Goal: Complete application form

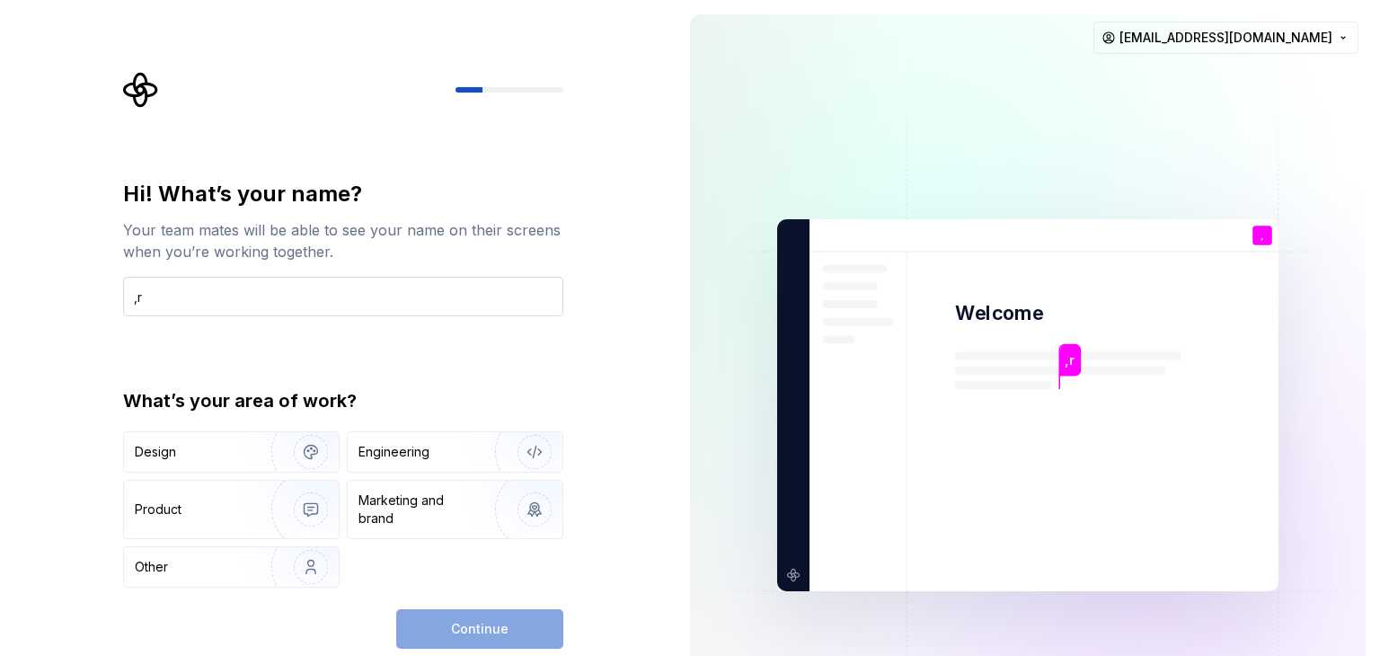
type input ","
type input "mrfahelm"
click at [304, 576] on img "button" at bounding box center [299, 567] width 115 height 120
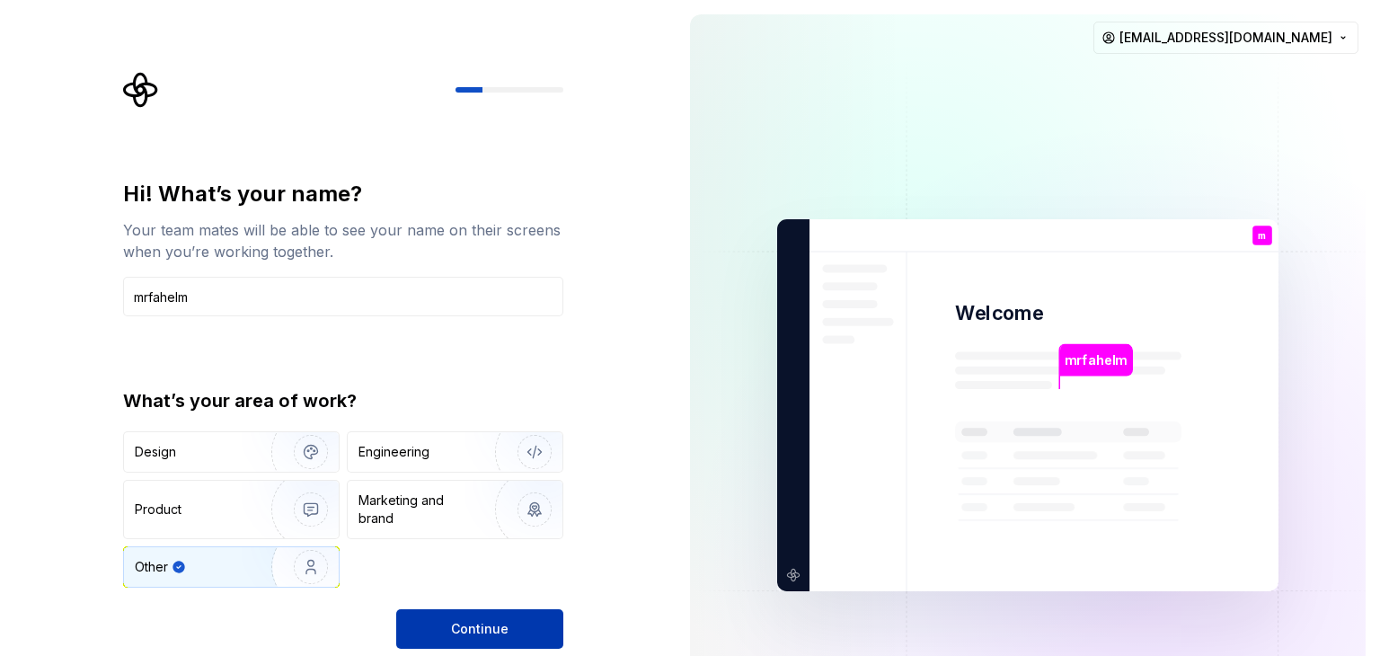
click at [528, 631] on button "Continue" at bounding box center [479, 629] width 167 height 40
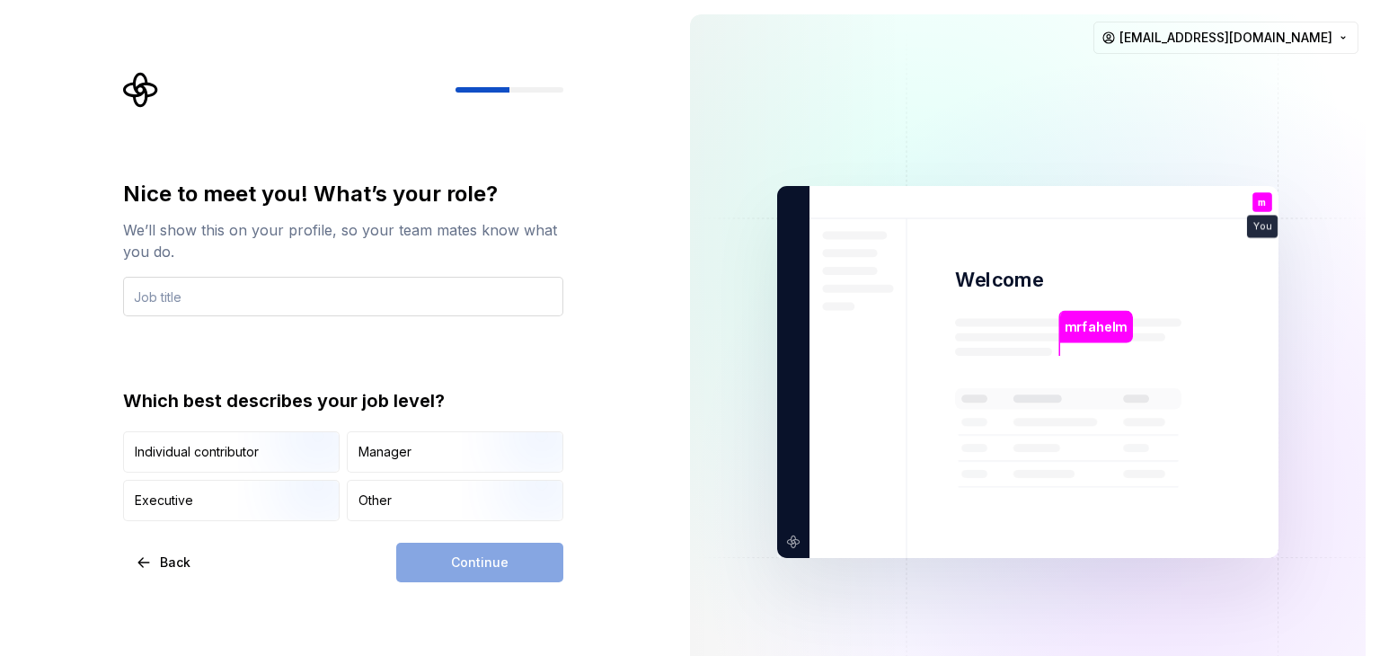
click at [230, 292] on input "text" at bounding box center [343, 297] width 440 height 40
type input "CEO"
click at [368, 336] on div "Nice to meet you! What’s your role? We’ll show this on your profile, so your te…" at bounding box center [343, 350] width 440 height 341
click at [286, 468] on img "button" at bounding box center [295, 474] width 115 height 120
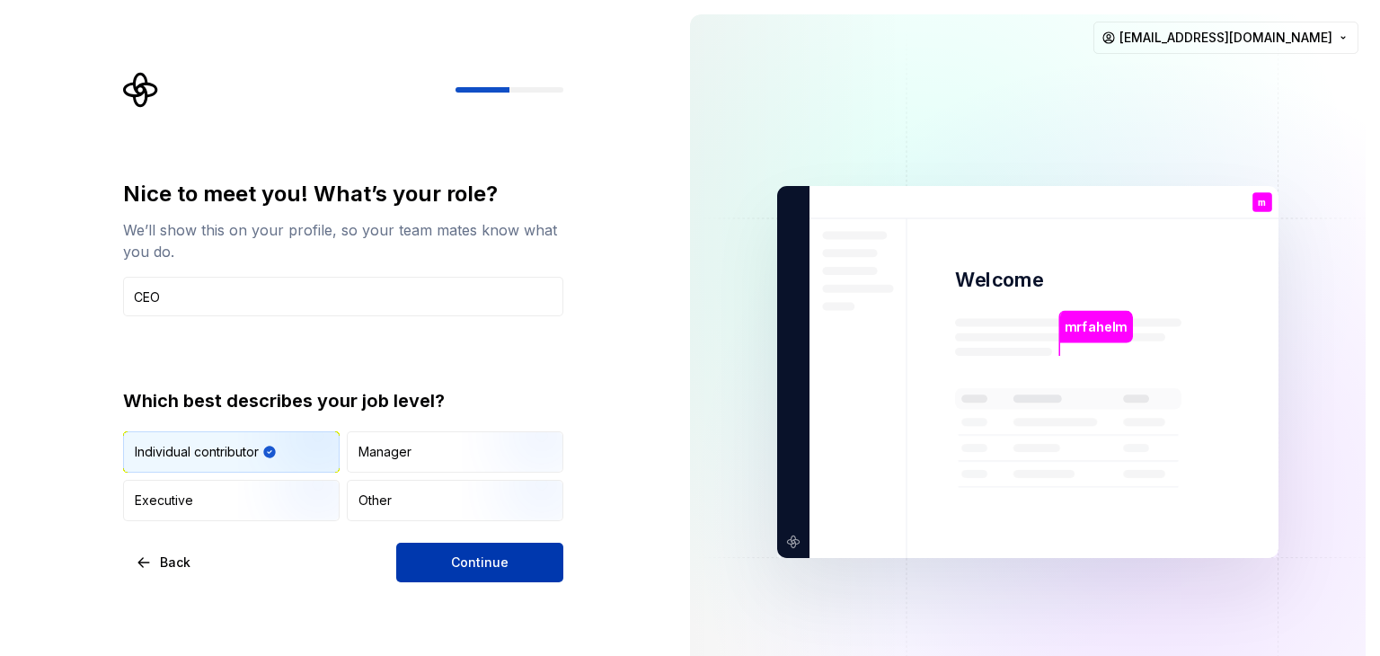
click at [445, 564] on button "Continue" at bounding box center [479, 563] width 167 height 40
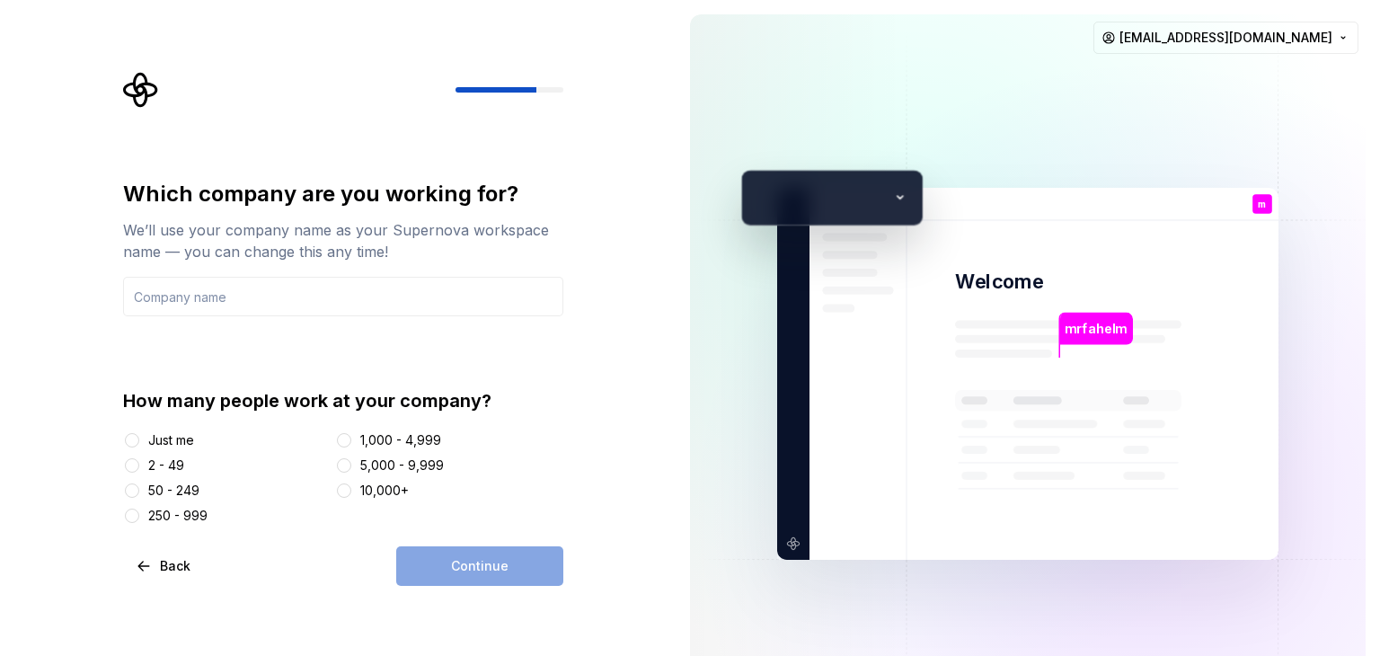
click at [186, 437] on div "Just me" at bounding box center [171, 440] width 46 height 18
click at [139, 437] on button "Just me" at bounding box center [132, 440] width 14 height 14
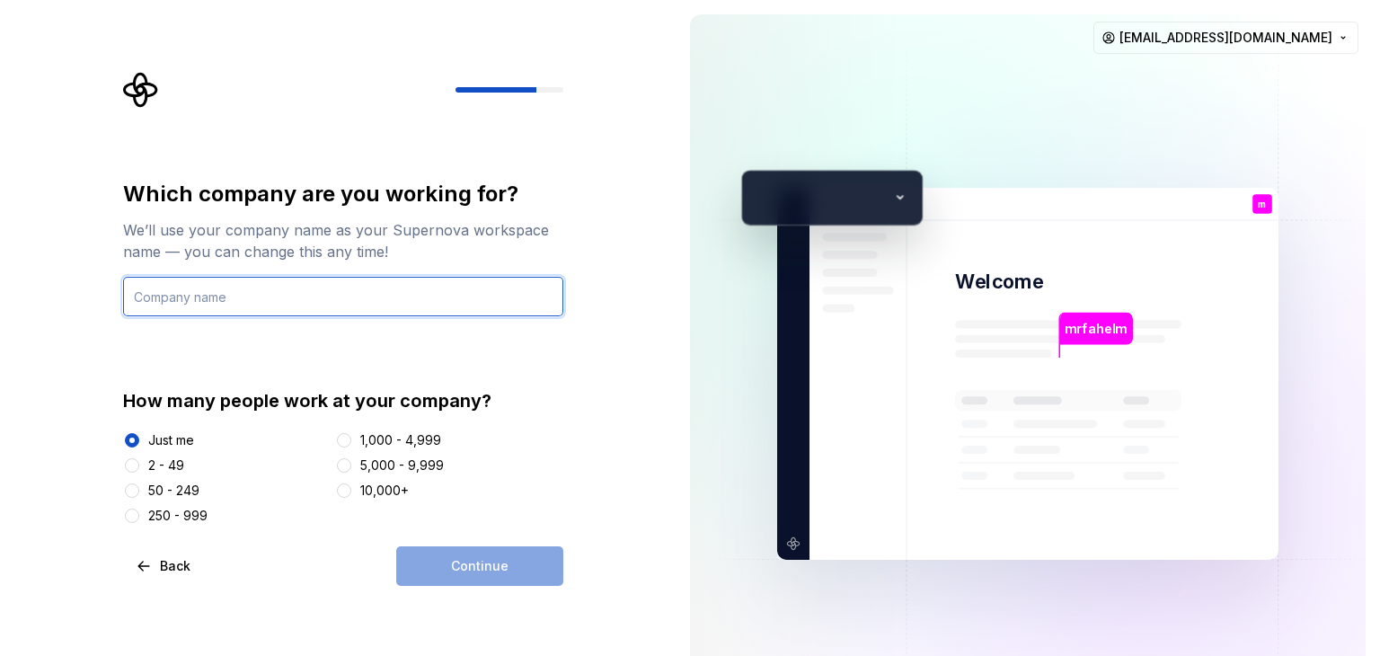
click at [356, 286] on input "text" at bounding box center [343, 297] width 440 height 40
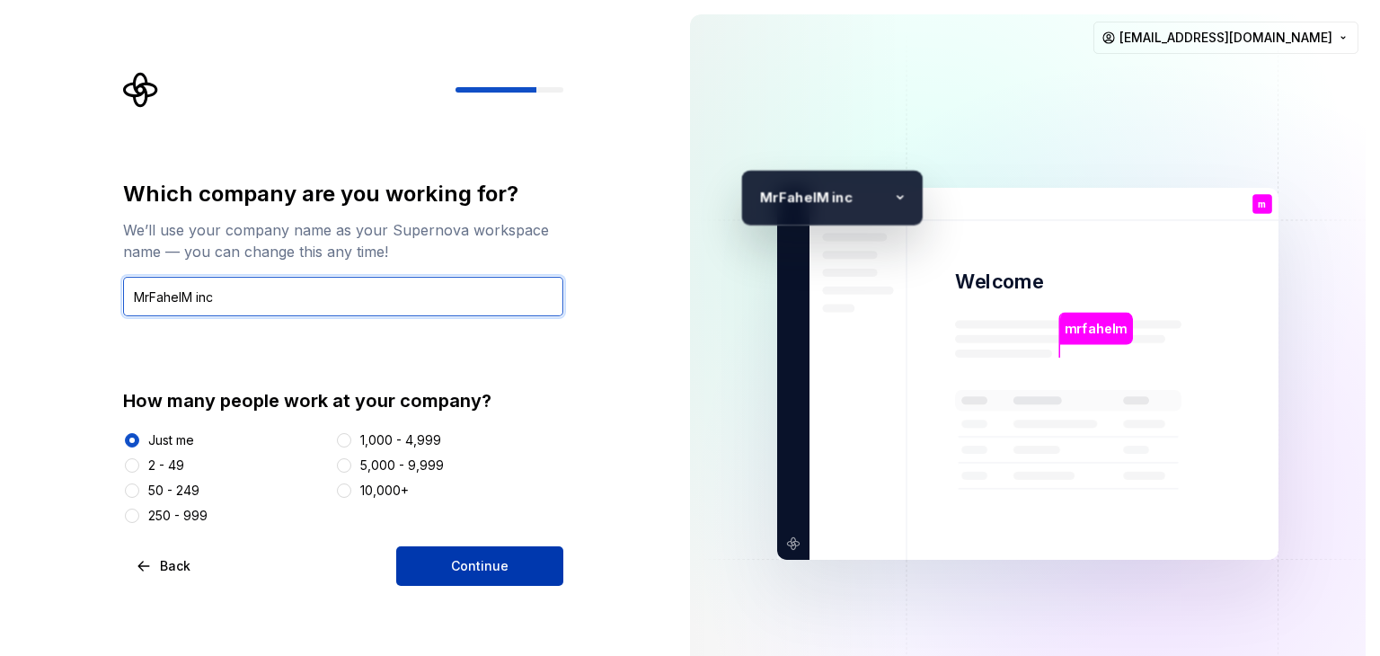
type input "MrFahelM inc"
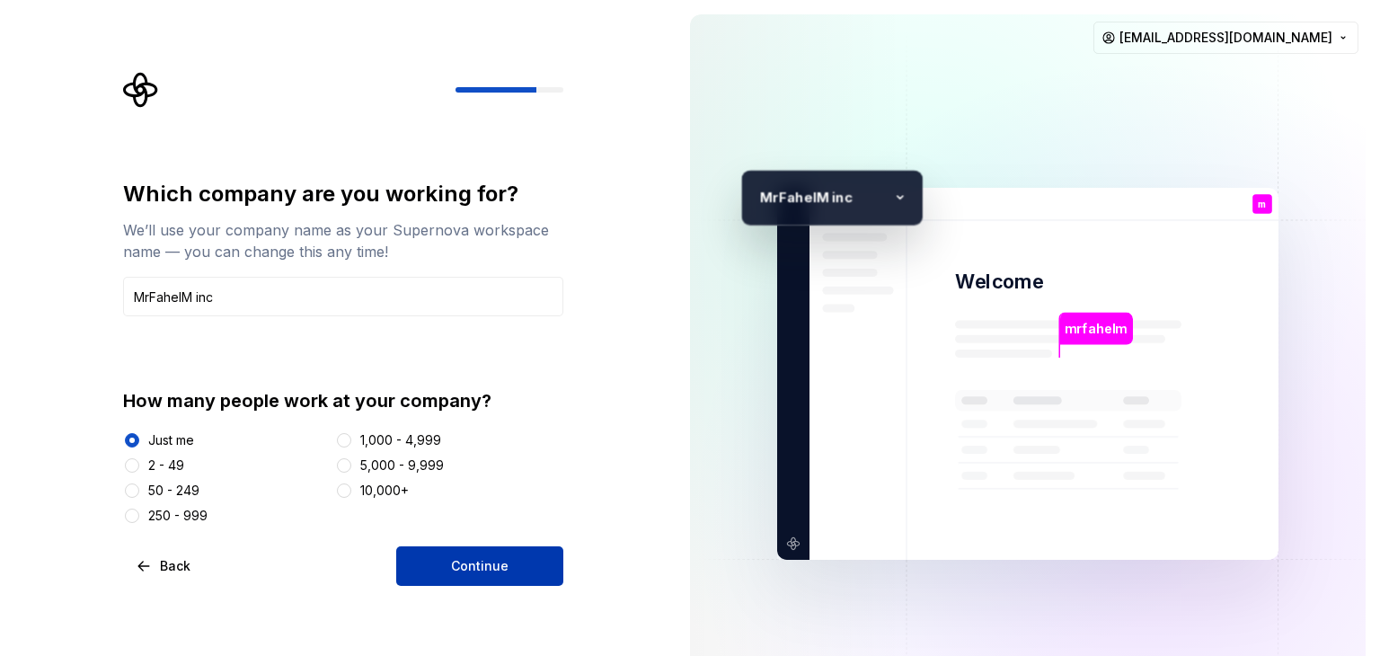
click at [470, 554] on button "Continue" at bounding box center [479, 566] width 167 height 40
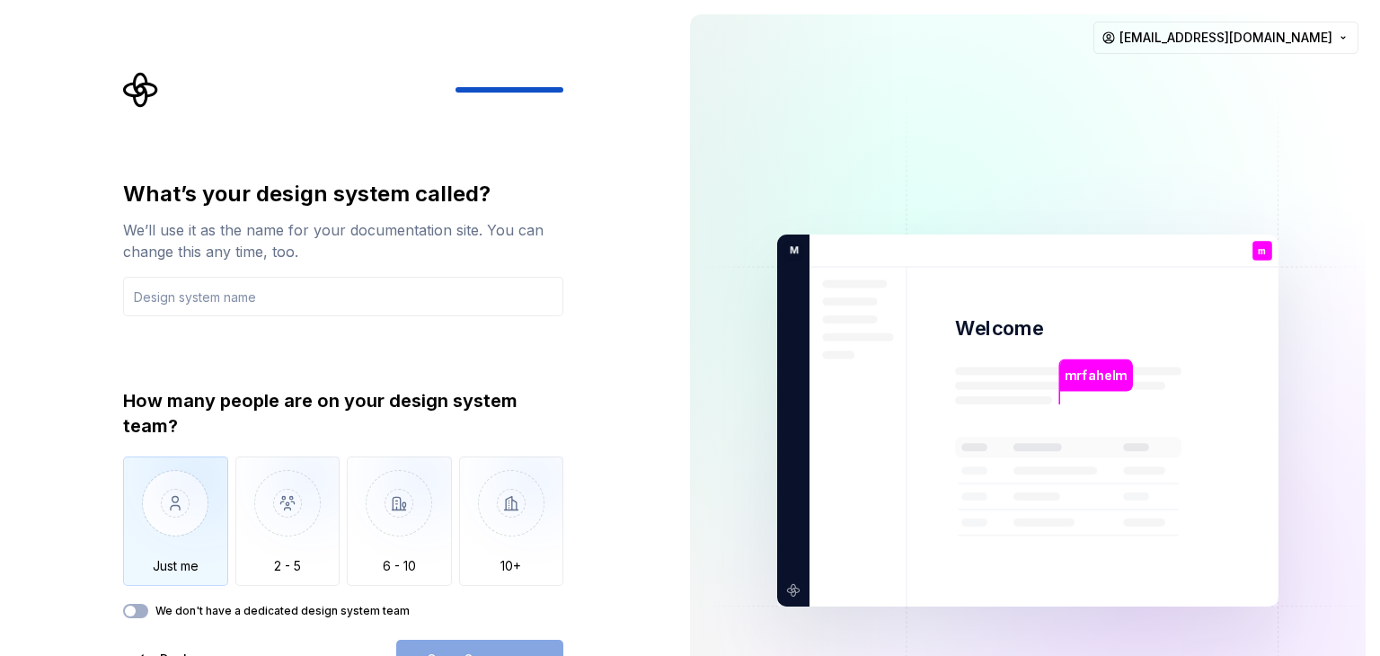
click at [207, 525] on img "button" at bounding box center [175, 516] width 105 height 120
click at [140, 619] on div "What’s your design system called? We’ll use it as the name for your documentati…" at bounding box center [343, 429] width 440 height 499
click at [136, 617] on button "We don't have a dedicated design system team" at bounding box center [135, 611] width 25 height 14
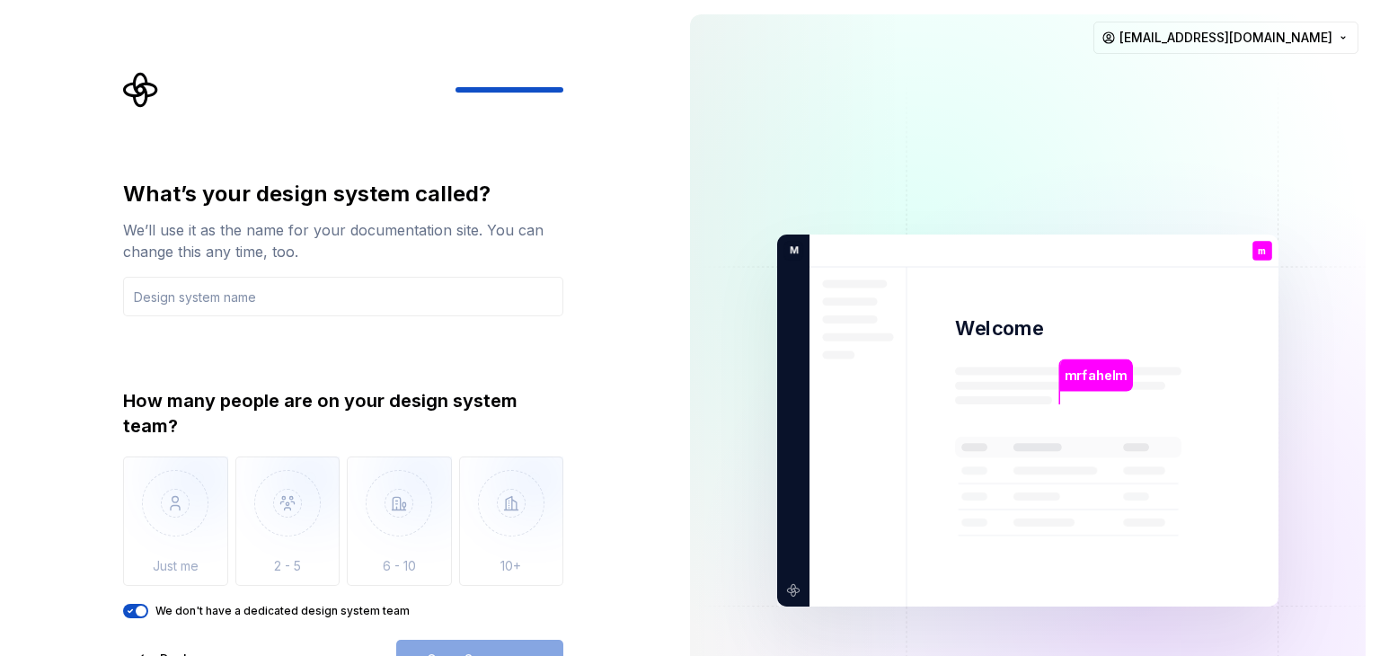
click at [126, 608] on icon "button" at bounding box center [130, 610] width 14 height 11
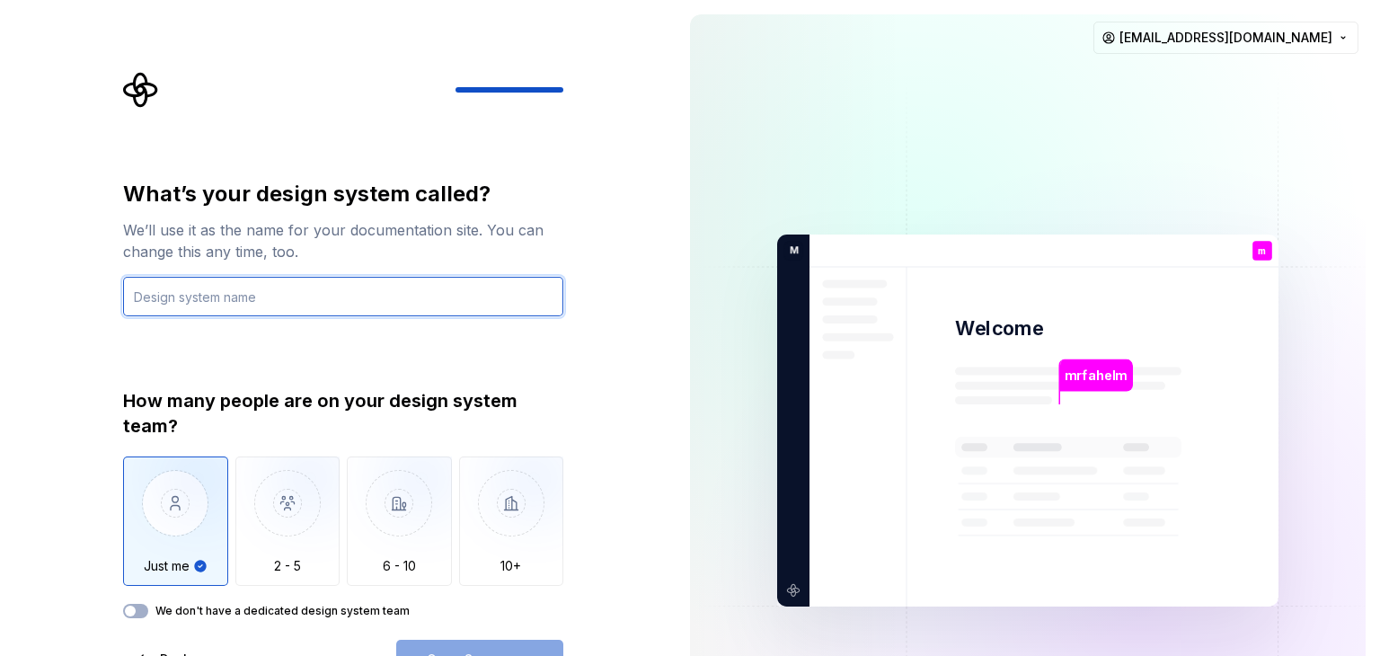
click at [295, 299] on input "text" at bounding box center [343, 297] width 440 height 40
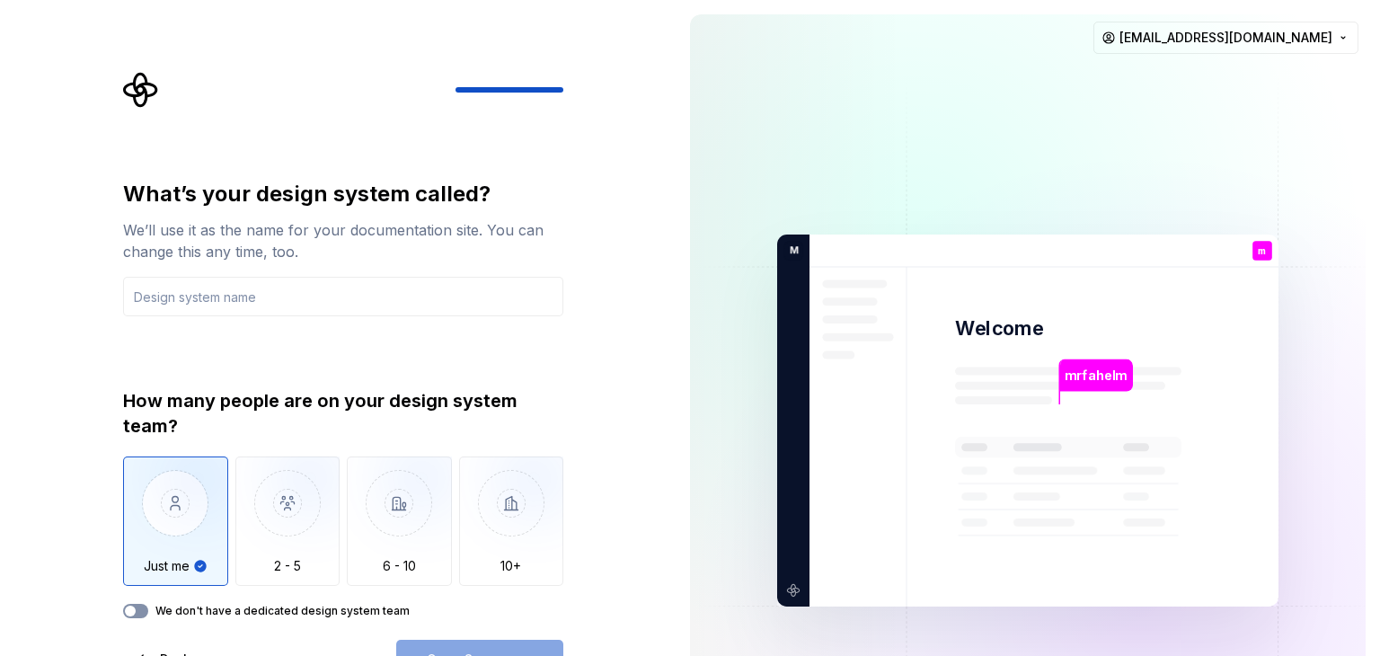
click at [123, 612] on icon "button" at bounding box center [130, 610] width 14 height 11
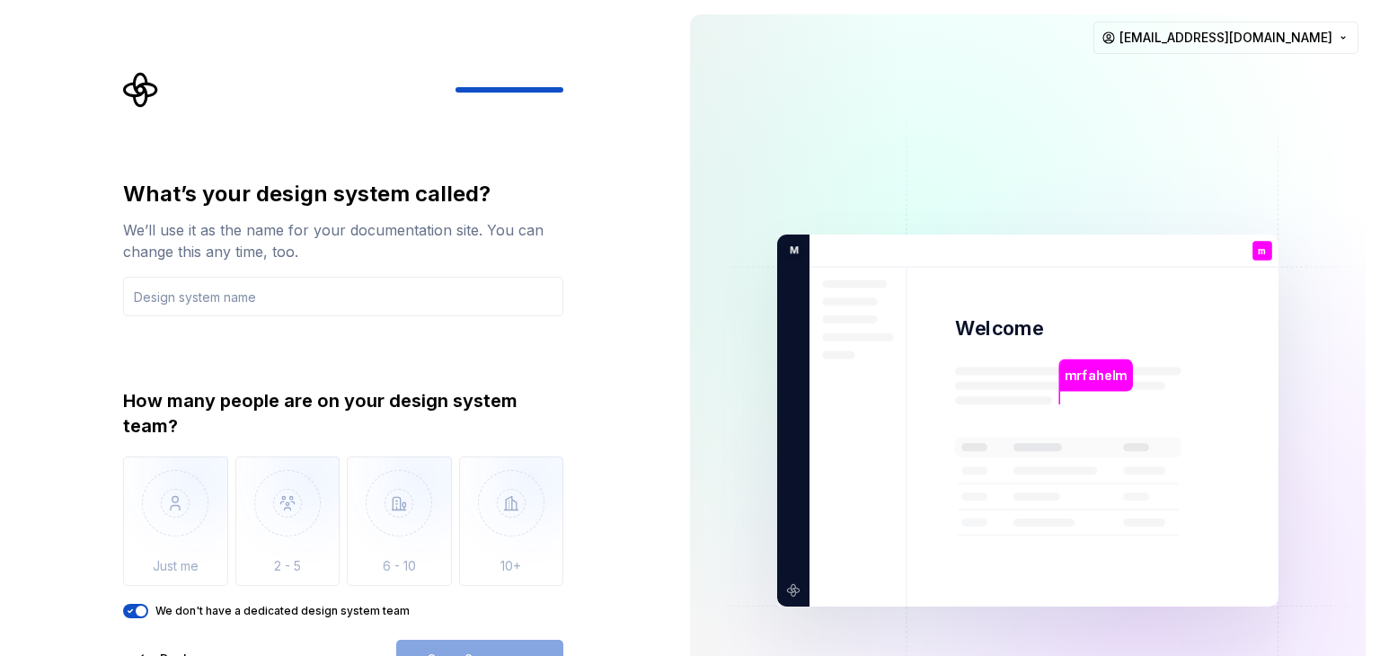
click at [481, 634] on div "What’s your design system called? We’ll use it as the name for your documentati…" at bounding box center [343, 429] width 440 height 499
click at [478, 637] on div "What’s your design system called? We’ll use it as the name for your documentati…" at bounding box center [343, 429] width 440 height 499
click at [478, 639] on div "What’s your design system called? We’ll use it as the name for your documentati…" at bounding box center [343, 429] width 440 height 499
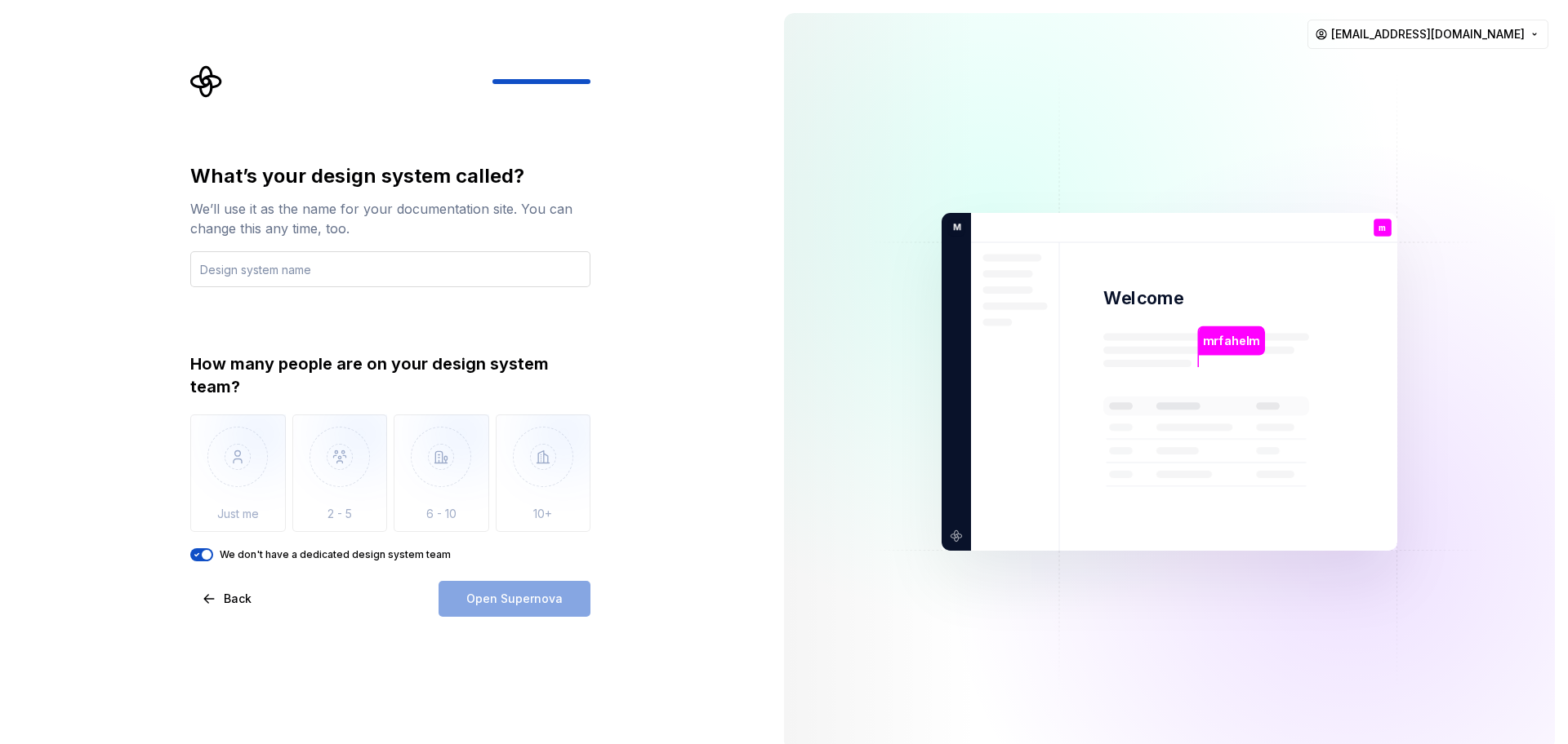
click at [373, 271] on input "text" at bounding box center [390, 270] width 400 height 36
type input "ы"
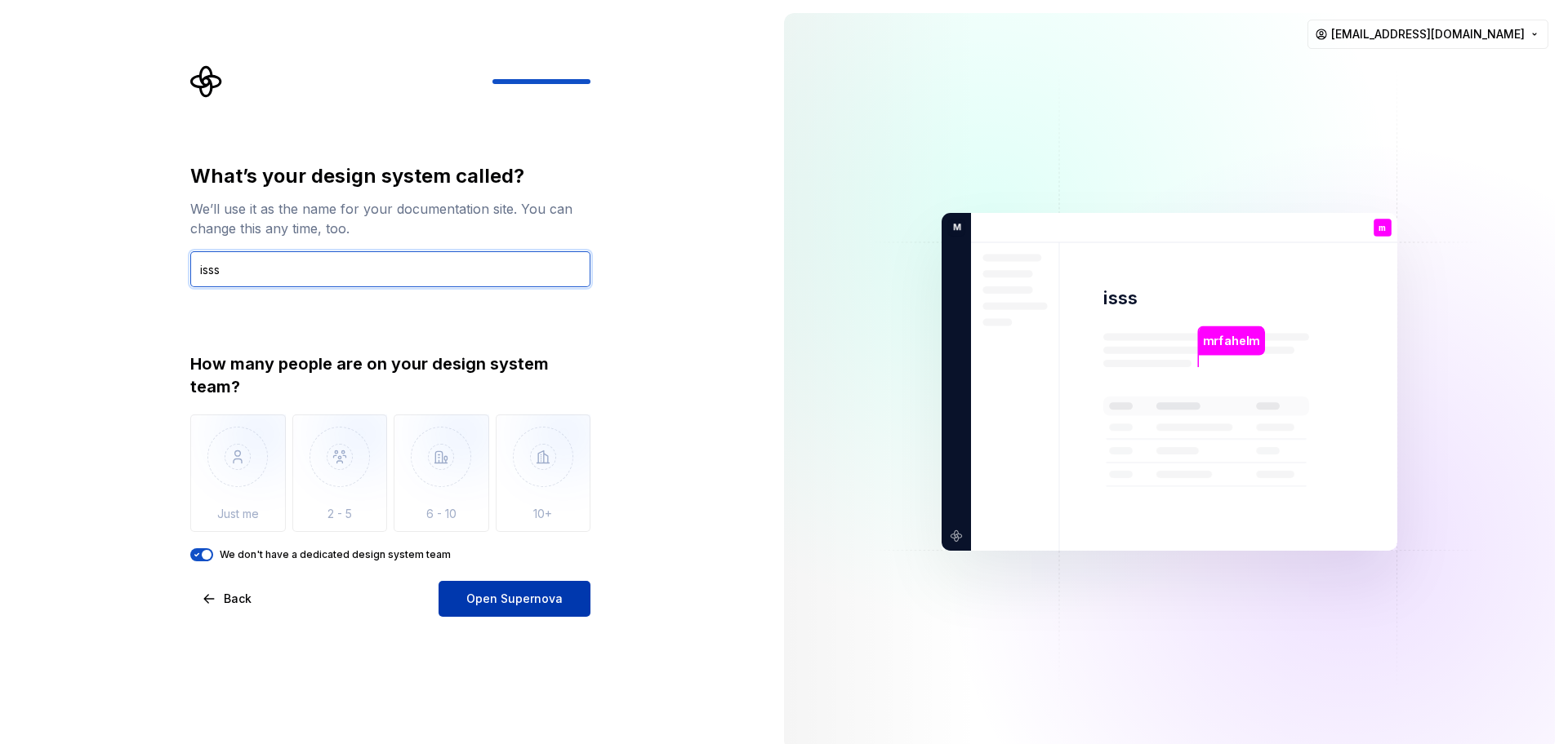
type input "isss"
click at [542, 595] on span "Open Supernova" at bounding box center [514, 599] width 96 height 16
